Goal: Check status: Check status

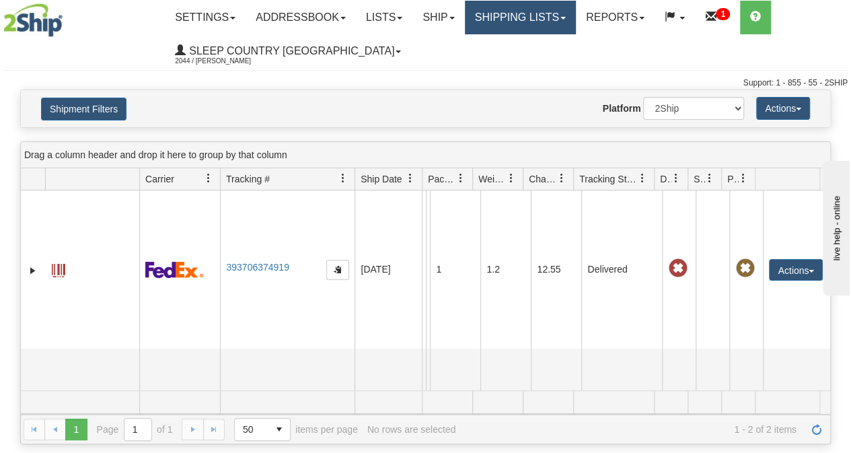
click at [496, 22] on link "Shipping lists" at bounding box center [520, 18] width 111 height 34
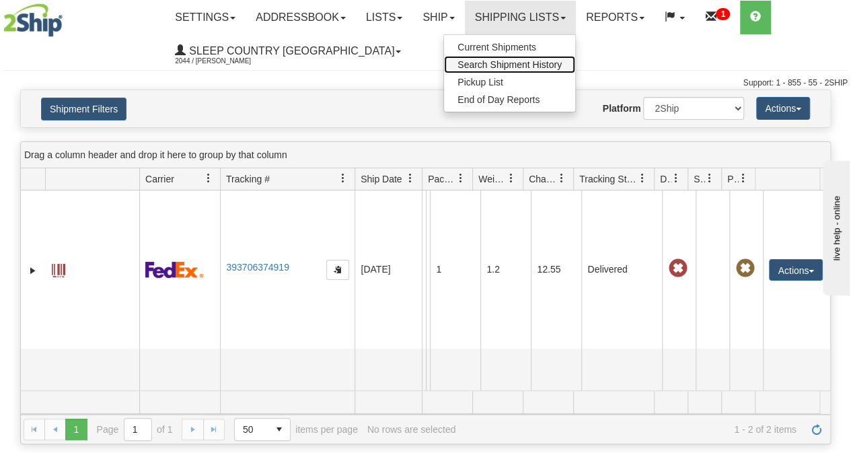
click at [498, 63] on span "Search Shipment History" at bounding box center [509, 64] width 104 height 11
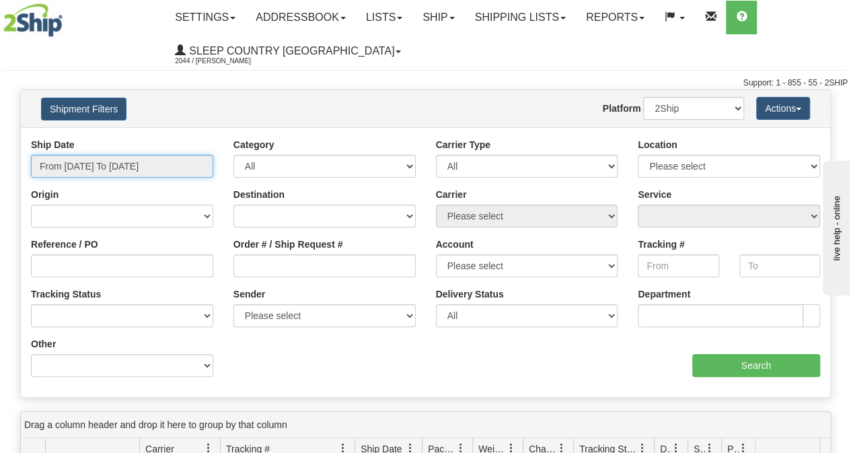
click at [128, 166] on input "From 10/14/2025 To 10/15/2025" at bounding box center [122, 166] width 182 height 23
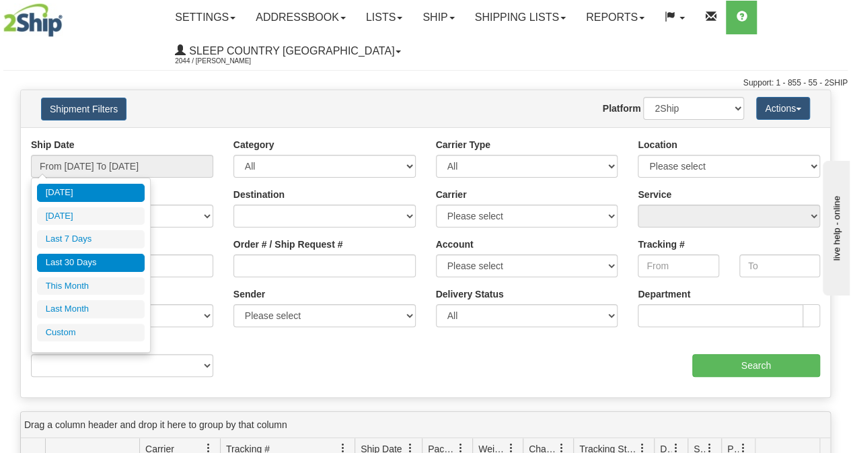
click at [88, 256] on li "Last 30 Days" at bounding box center [91, 263] width 108 height 18
type input "From [DATE] To [DATE]"
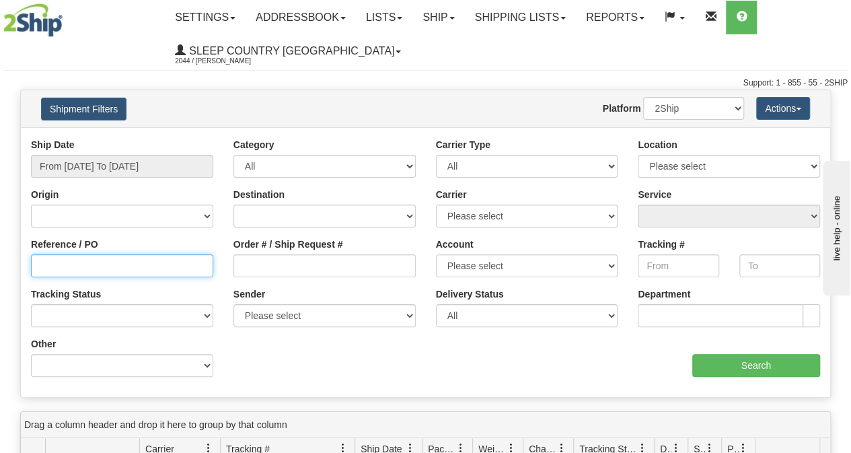
click at [57, 268] on input "Reference / PO" at bounding box center [122, 265] width 182 height 23
paste input "9007I130654"
type input "9007I130654"
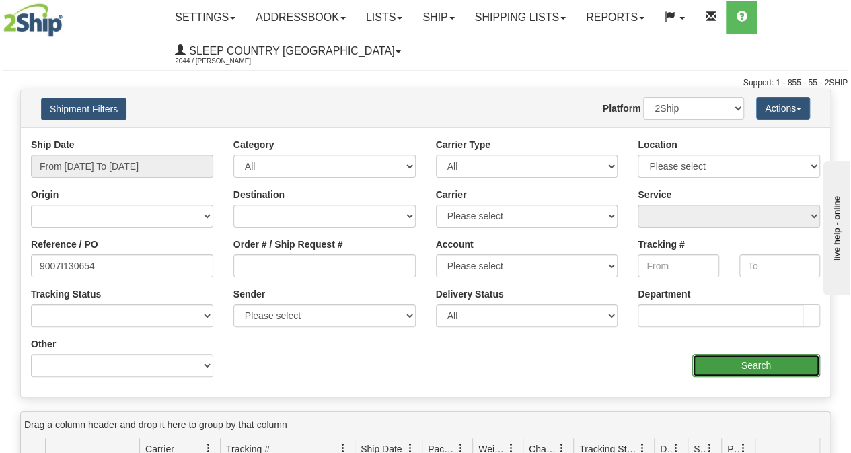
click at [716, 359] on input "Search" at bounding box center [756, 365] width 128 height 23
